Goal: Information Seeking & Learning: Find specific fact

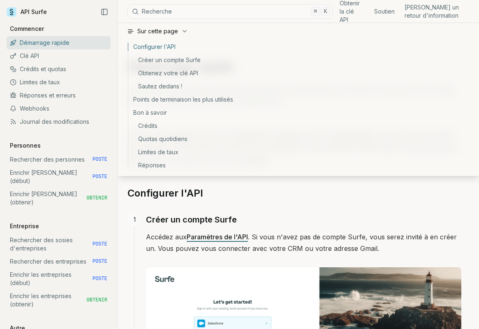
click at [159, 7] on font "Recherche" at bounding box center [157, 11] width 30 height 8
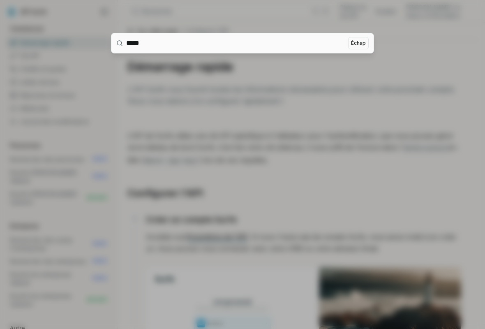
type input "*****"
click at [209, 90] on div at bounding box center [242, 164] width 485 height 329
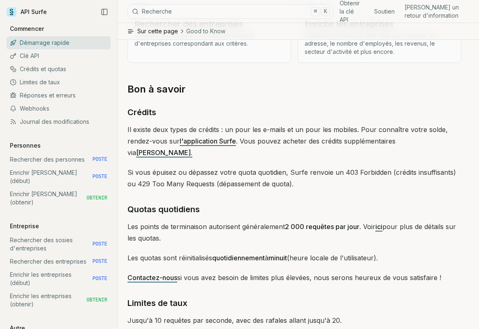
scroll to position [1159, 0]
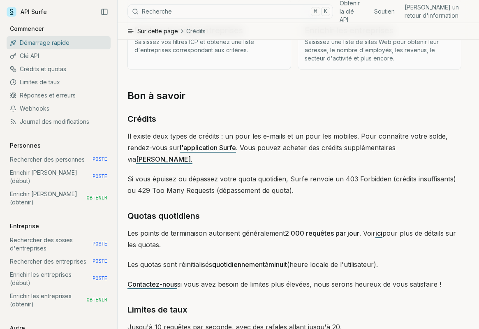
click at [201, 149] on font "l'application Surfe" at bounding box center [208, 147] width 56 height 8
click at [192, 155] on font "[PERSON_NAME]." at bounding box center [164, 159] width 56 height 8
